Goal: Navigation & Orientation: Find specific page/section

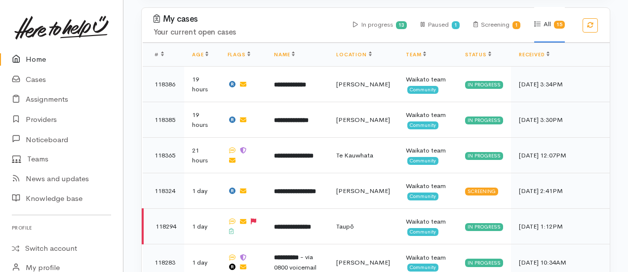
scroll to position [561, 0]
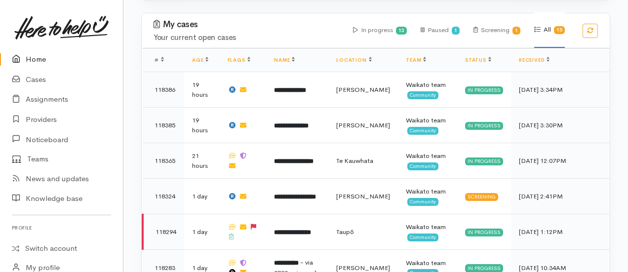
scroll to position [547, 0]
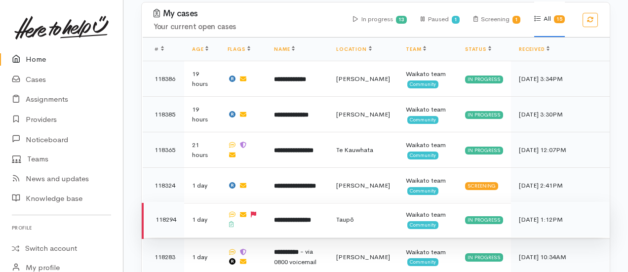
click at [304, 217] on b "**********" at bounding box center [292, 220] width 37 height 6
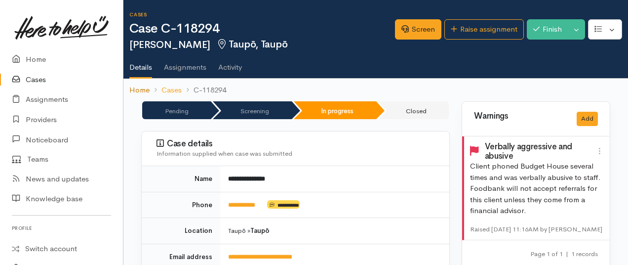
click at [132, 87] on link "Home" at bounding box center [139, 89] width 20 height 11
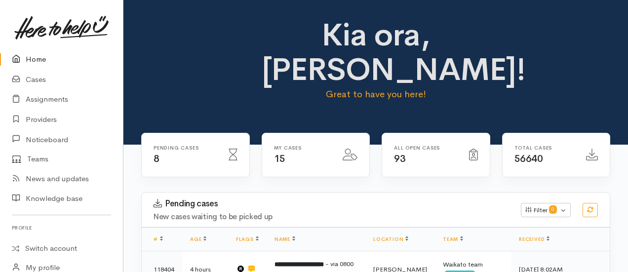
click at [34, 54] on link "Home" at bounding box center [61, 59] width 123 height 20
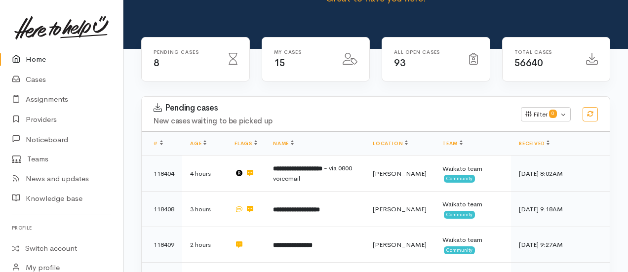
scroll to position [107, 0]
